Goal: Task Accomplishment & Management: Manage account settings

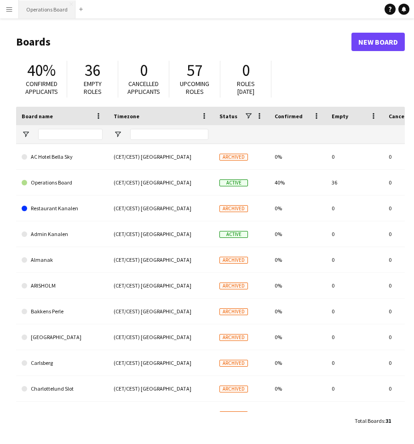
click at [42, 13] on button "Operations Board Close" at bounding box center [47, 9] width 57 height 18
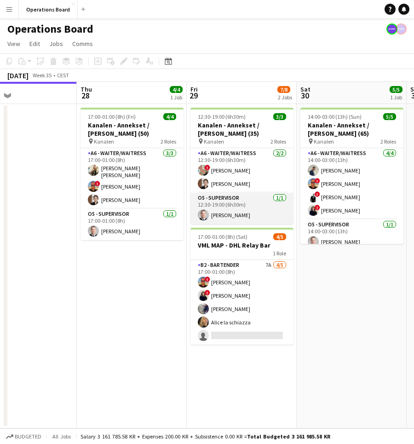
scroll to position [0, 364]
click at [247, 219] on app-card-role "O5 - SUPERVISOR [DATE] 12:30-19:00 (6h30m) [PERSON_NAME]" at bounding box center [241, 208] width 103 height 31
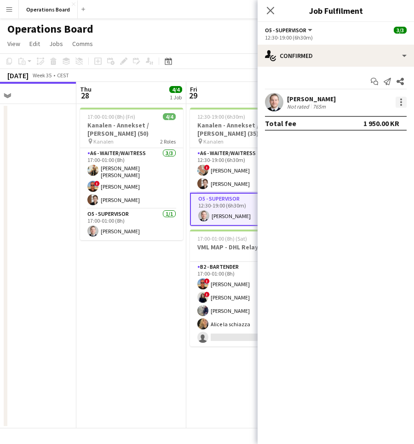
click at [398, 102] on div at bounding box center [401, 102] width 11 height 11
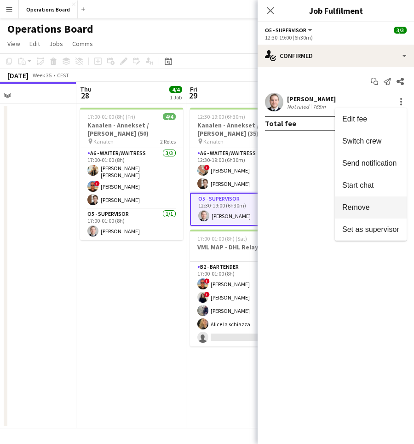
click at [372, 199] on button "Remove" at bounding box center [371, 208] width 72 height 22
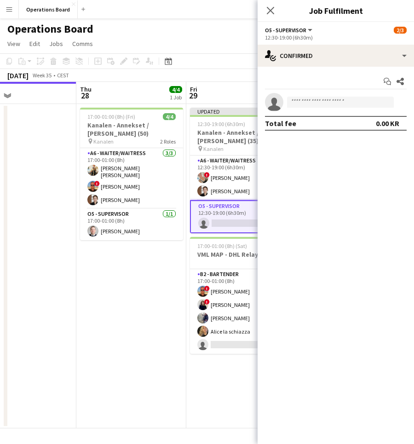
scroll to position [0, 0]
click at [134, 268] on app-date-cell "17:00-01:00 (8h) (Fri) 4/4 Kanalen - Annekset / [PERSON_NAME] (50) pin Kanalen …" at bounding box center [131, 266] width 110 height 325
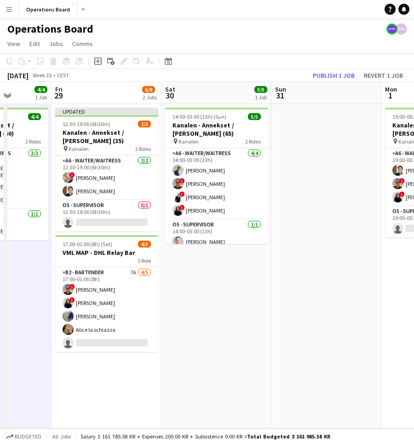
scroll to position [0, 294]
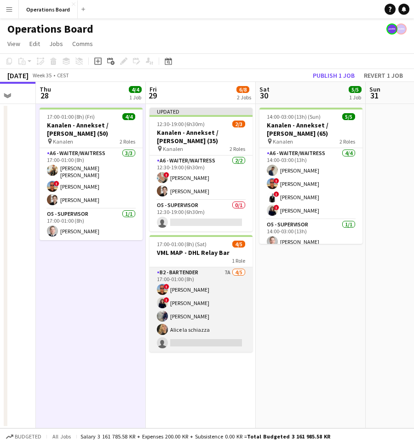
click at [165, 282] on app-card-role "B2 - BARTENDER 7A [DATE] 17:00-01:00 (8h) ! [PERSON_NAME] ! Ugne Kisieliute [PE…" at bounding box center [201, 309] width 103 height 85
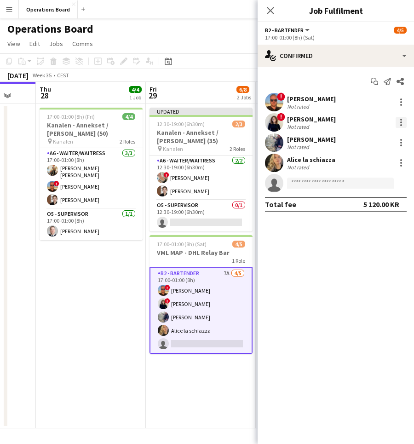
click at [404, 122] on div at bounding box center [401, 122] width 11 height 11
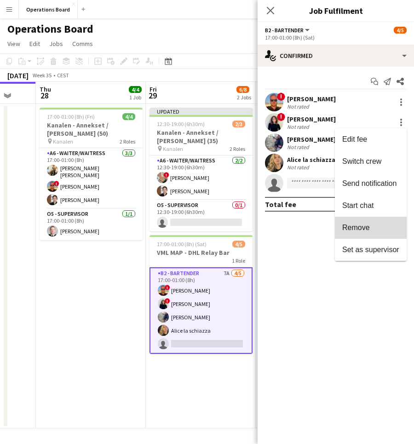
click at [360, 224] on span "Remove" at bounding box center [357, 228] width 28 height 8
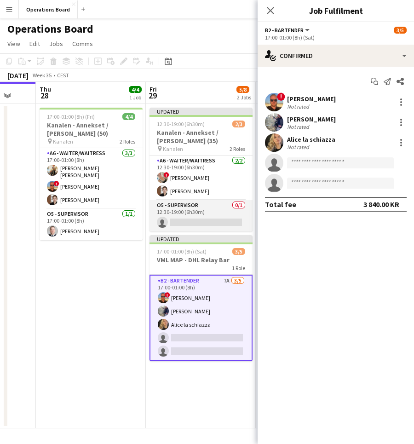
click at [211, 210] on app-card-role "O5 - SUPERVISOR 0/1 12:30-19:00 (6h30m) single-neutral-actions" at bounding box center [201, 215] width 103 height 31
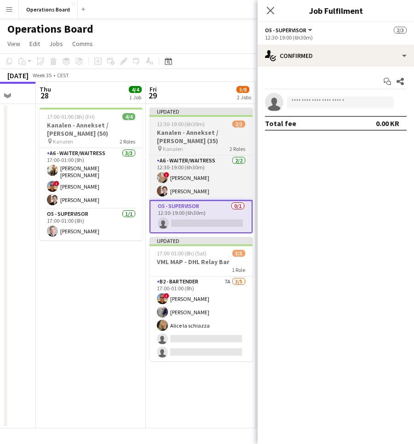
click at [205, 123] on div "12:30-19:00 (6h30m) 2/3" at bounding box center [201, 124] width 103 height 7
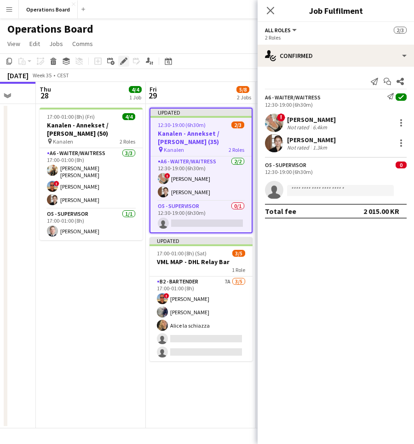
click at [122, 64] on icon "Edit" at bounding box center [123, 61] width 7 height 7
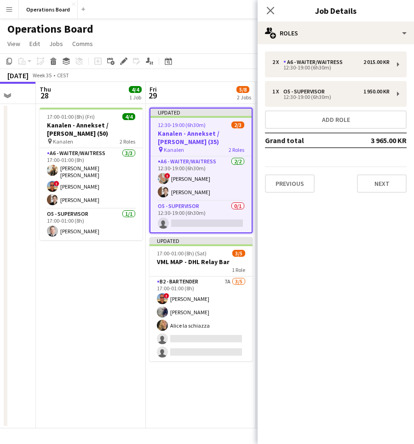
click at [267, 21] on div "Close pop-in" at bounding box center [271, 10] width 26 height 21
click at [267, 10] on icon "Close pop-in" at bounding box center [270, 10] width 9 height 9
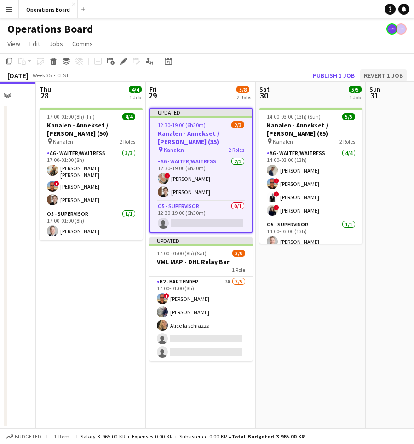
click at [367, 76] on button "Revert 1 job" at bounding box center [383, 76] width 46 height 12
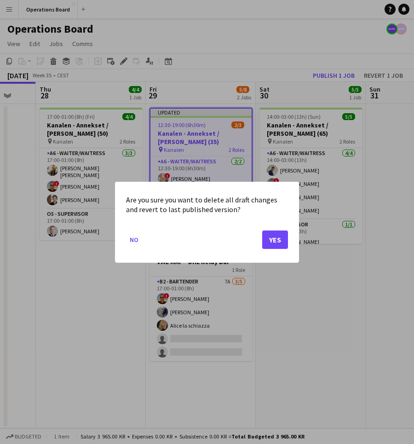
click at [268, 229] on mat-dialog-actions "No Yes" at bounding box center [207, 242] width 162 height 39
click at [268, 236] on button "Yes" at bounding box center [275, 239] width 26 height 18
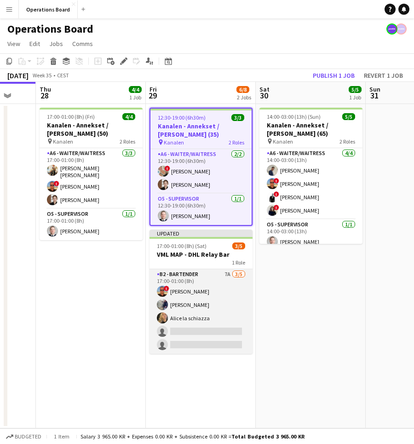
click at [222, 330] on app-card-role "B2 - BARTENDER 7A [DATE] 17:00-01:00 (8h) ! [PERSON_NAME] [PERSON_NAME] [PERSON…" at bounding box center [201, 311] width 103 height 85
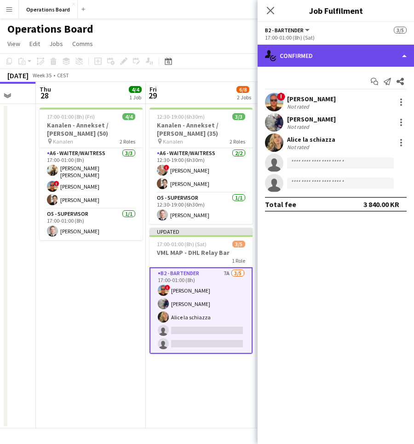
click at [307, 50] on div "single-neutral-actions-check-2 Confirmed" at bounding box center [336, 56] width 157 height 22
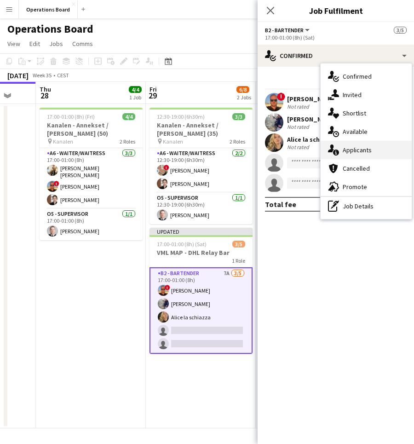
click at [331, 145] on icon "single-neutral-actions-information" at bounding box center [333, 150] width 11 height 11
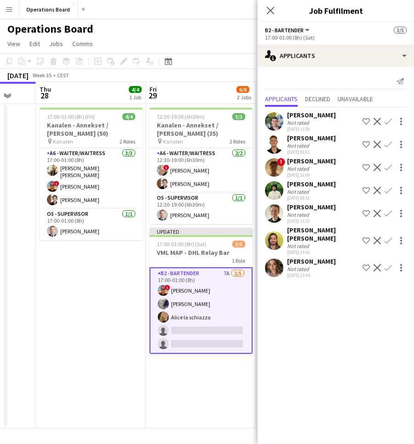
click at [312, 266] on div "[PERSON_NAME]" at bounding box center [311, 261] width 49 height 8
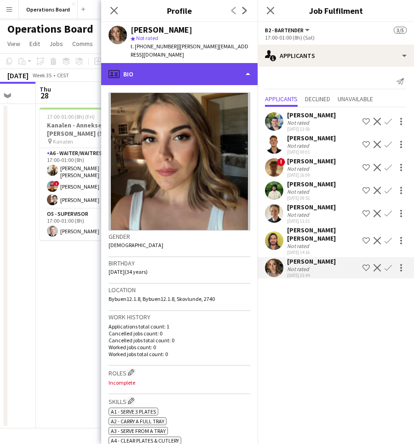
click at [163, 68] on div "profile Bio" at bounding box center [179, 74] width 157 height 22
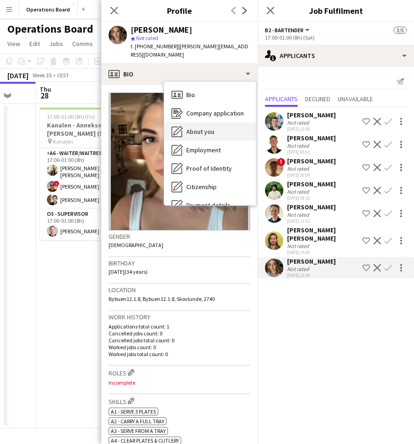
click at [188, 128] on span "About you" at bounding box center [200, 132] width 28 height 8
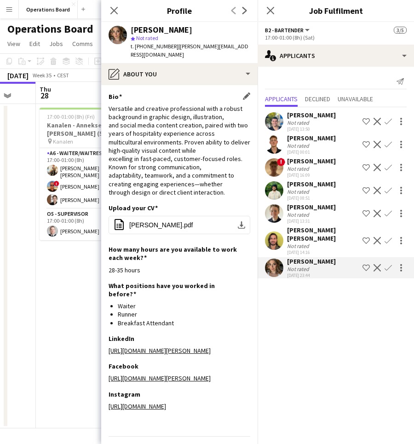
click at [188, 124] on div "Versatile and creative professional with a robust background in graphic design,…" at bounding box center [180, 151] width 142 height 92
click at [151, 216] on button "office-file-sheet Tina_Heidari_CV.pdf download-bottom" at bounding box center [180, 225] width 142 height 18
click at [391, 272] on app-icon "Confirm" at bounding box center [388, 267] width 7 height 7
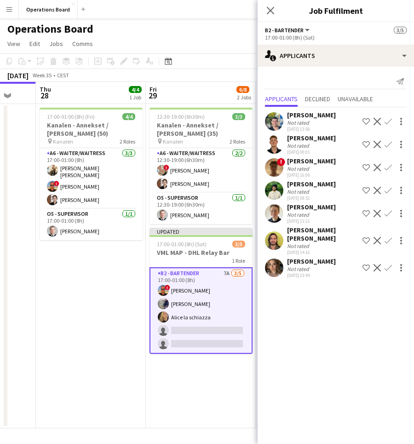
click at [387, 272] on app-icon "Confirm" at bounding box center [388, 267] width 7 height 7
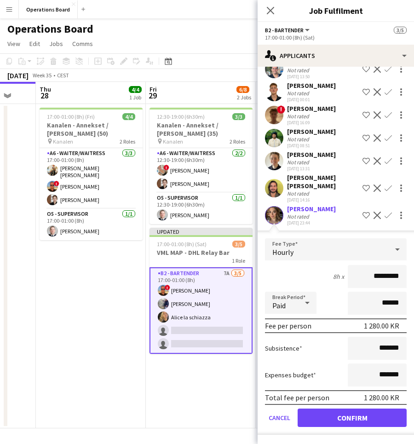
scroll to position [61, 0]
click at [360, 409] on button "Confirm" at bounding box center [352, 418] width 109 height 18
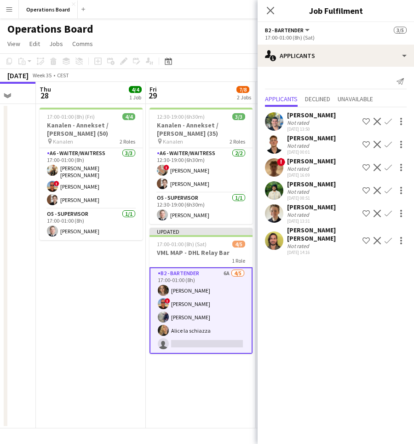
scroll to position [0, 0]
click at [269, 11] on icon "Close pop-in" at bounding box center [270, 10] width 9 height 9
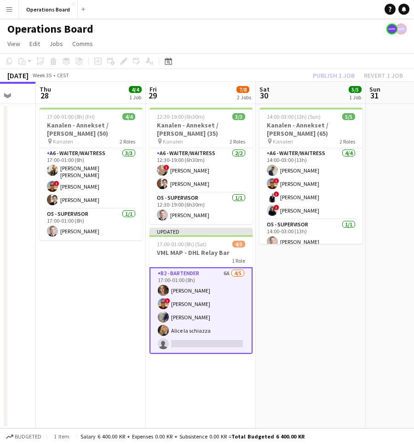
click at [317, 68] on app-toolbar "Copy Paste Paste Command V Paste with crew Command Shift V Paste linked Job [GE…" at bounding box center [207, 61] width 414 height 16
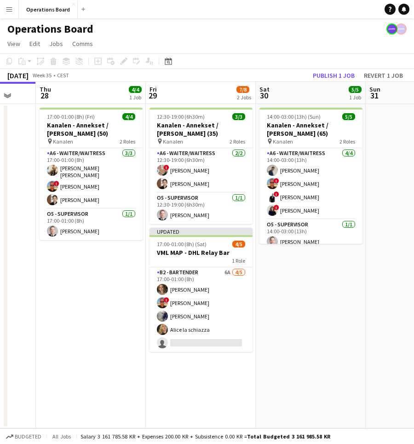
click at [317, 69] on app-toolbar "Copy Paste Paste Command V Paste with crew Command Shift V Paste linked Job [GE…" at bounding box center [207, 61] width 414 height 16
click at [317, 76] on button "Publish 1 job" at bounding box center [333, 76] width 49 height 12
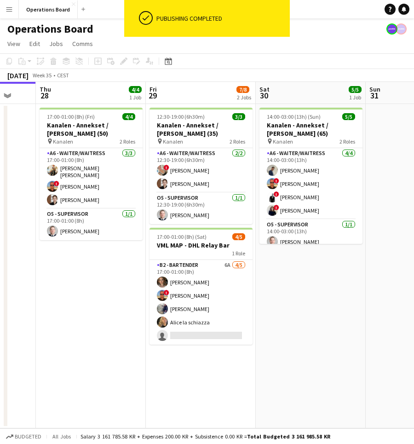
click at [309, 57] on app-toolbar "Copy Paste Paste Command V Paste with crew Command Shift V Paste linked Job [GE…" at bounding box center [207, 61] width 414 height 16
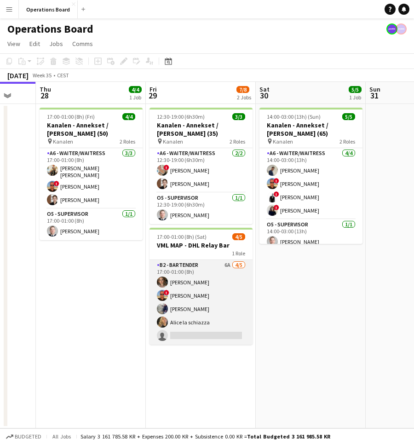
click at [203, 318] on app-card-role "B2 - BARTENDER 6A [DATE] 17:00-01:00 (8h) [PERSON_NAME] ! [PERSON_NAME] [PERSON…" at bounding box center [201, 302] width 103 height 85
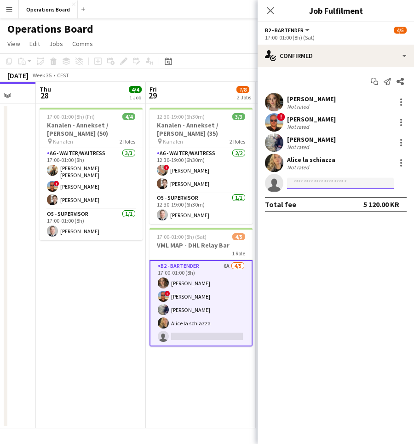
click at [313, 187] on input at bounding box center [340, 183] width 107 height 11
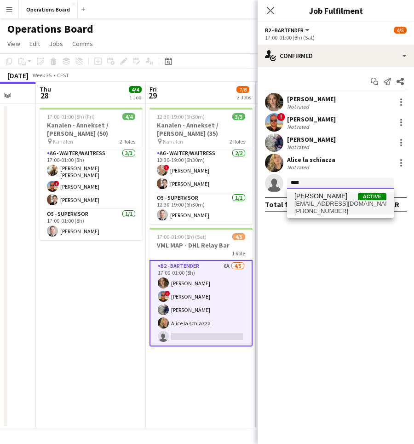
type input "****"
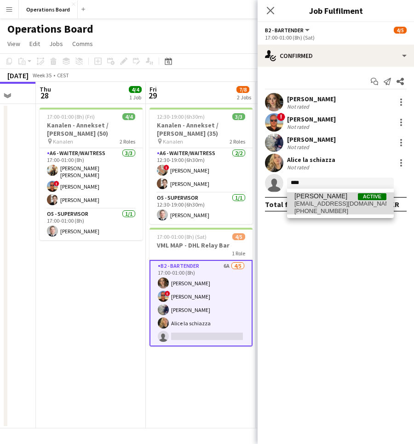
click at [319, 195] on span "[PERSON_NAME]" at bounding box center [321, 196] width 53 height 8
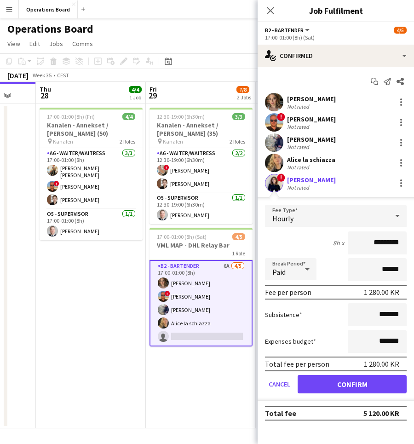
click at [315, 383] on button "Confirm" at bounding box center [352, 384] width 109 height 18
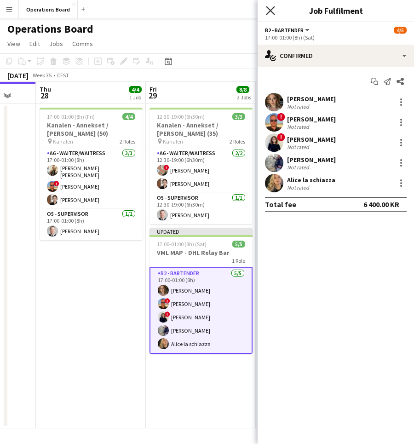
click at [273, 14] on icon "Close pop-in" at bounding box center [270, 10] width 9 height 9
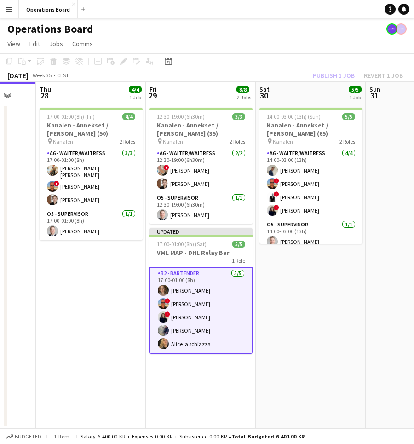
click at [321, 73] on div "Publish 1 job Revert 1 job" at bounding box center [358, 76] width 112 height 12
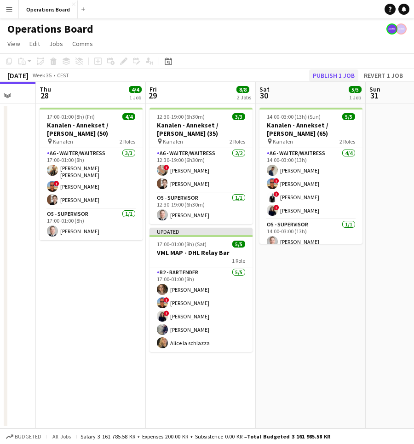
click at [321, 73] on button "Publish 1 job" at bounding box center [333, 76] width 49 height 12
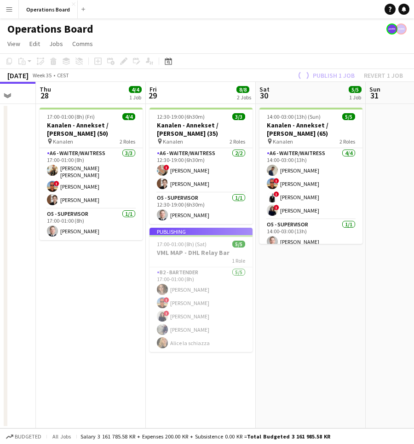
click at [292, 25] on div "Operations Board" at bounding box center [207, 26] width 414 height 17
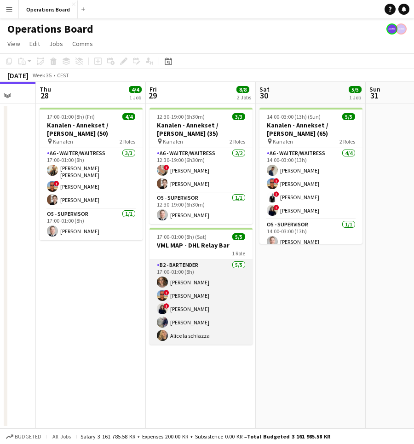
click at [179, 306] on app-card-role "B2 - BARTENDER [DATE] 17:00-01:00 (8h) [PERSON_NAME] ! [PERSON_NAME] ! Ugne Kis…" at bounding box center [201, 302] width 103 height 85
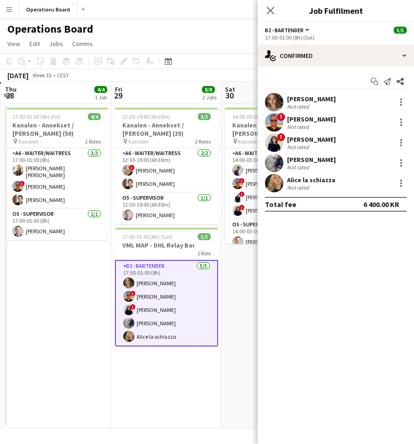
scroll to position [0, 330]
